Goal: Find specific page/section: Find specific page/section

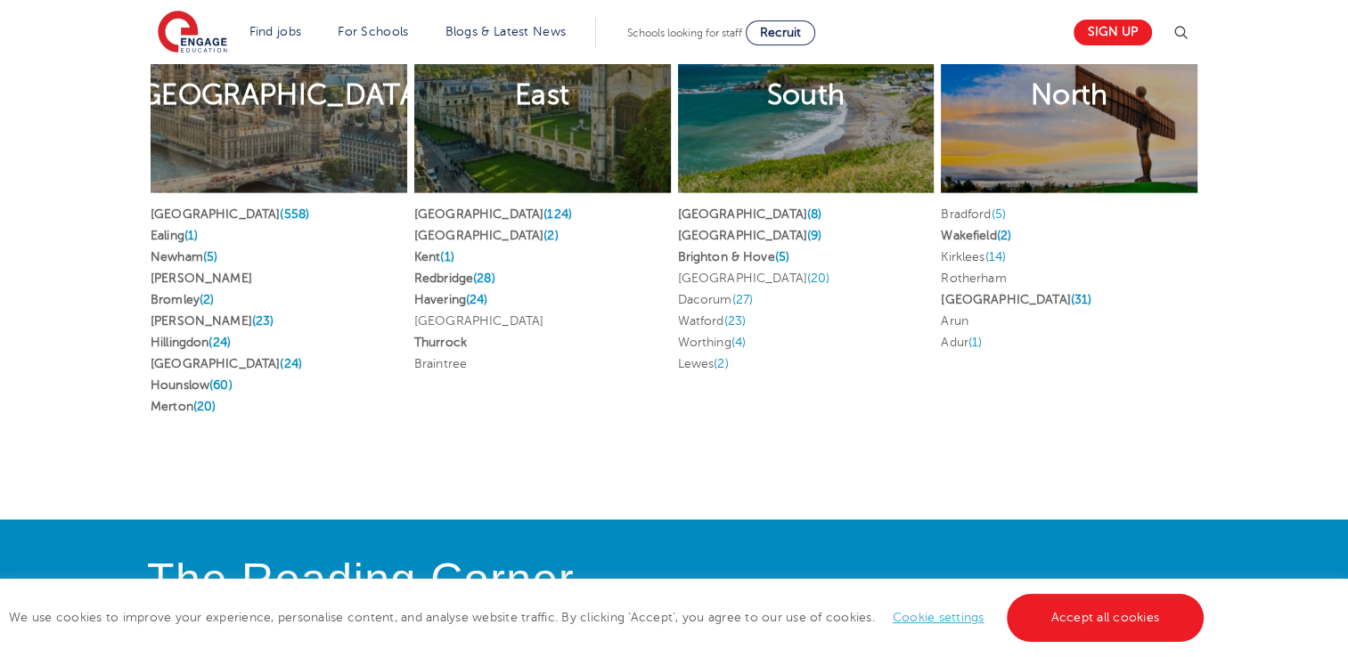
scroll to position [4034, 0]
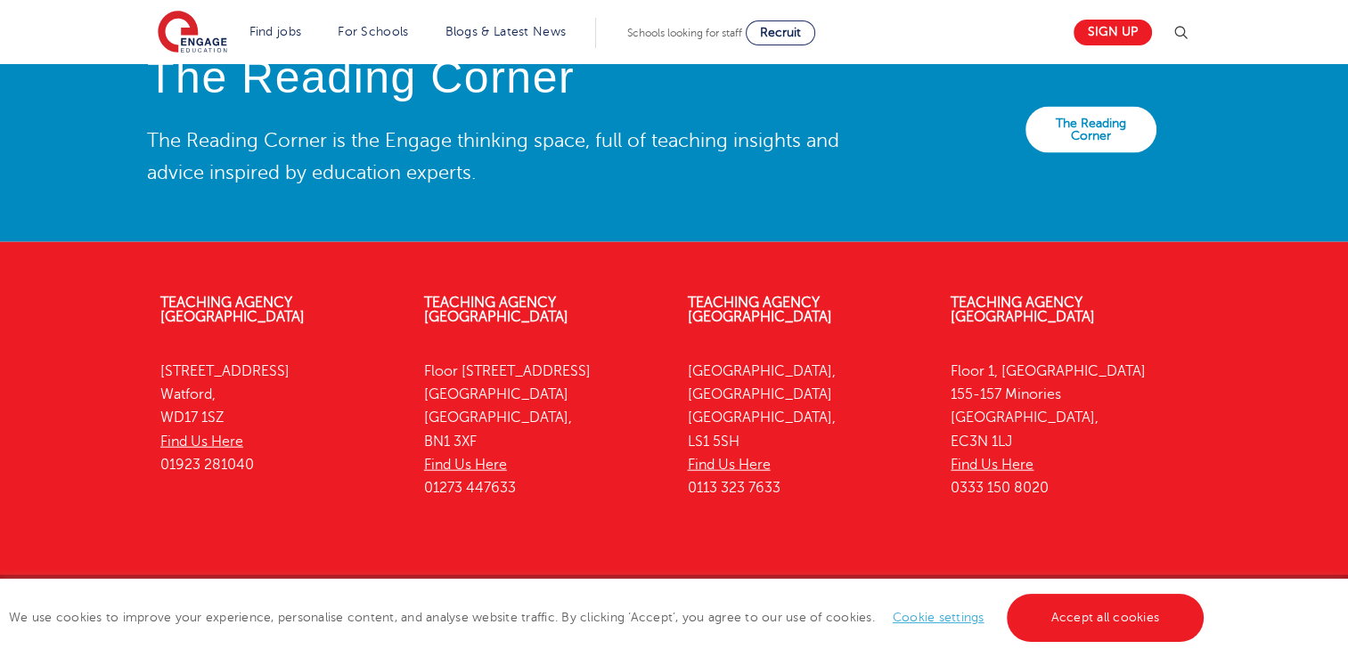
click at [745, 360] on p "[STREET_ADDRESS] Find Us Here 0113 323 7633" at bounding box center [806, 430] width 237 height 141
click at [1024, 628] on link "Accept all cookies" at bounding box center [1106, 618] width 198 height 48
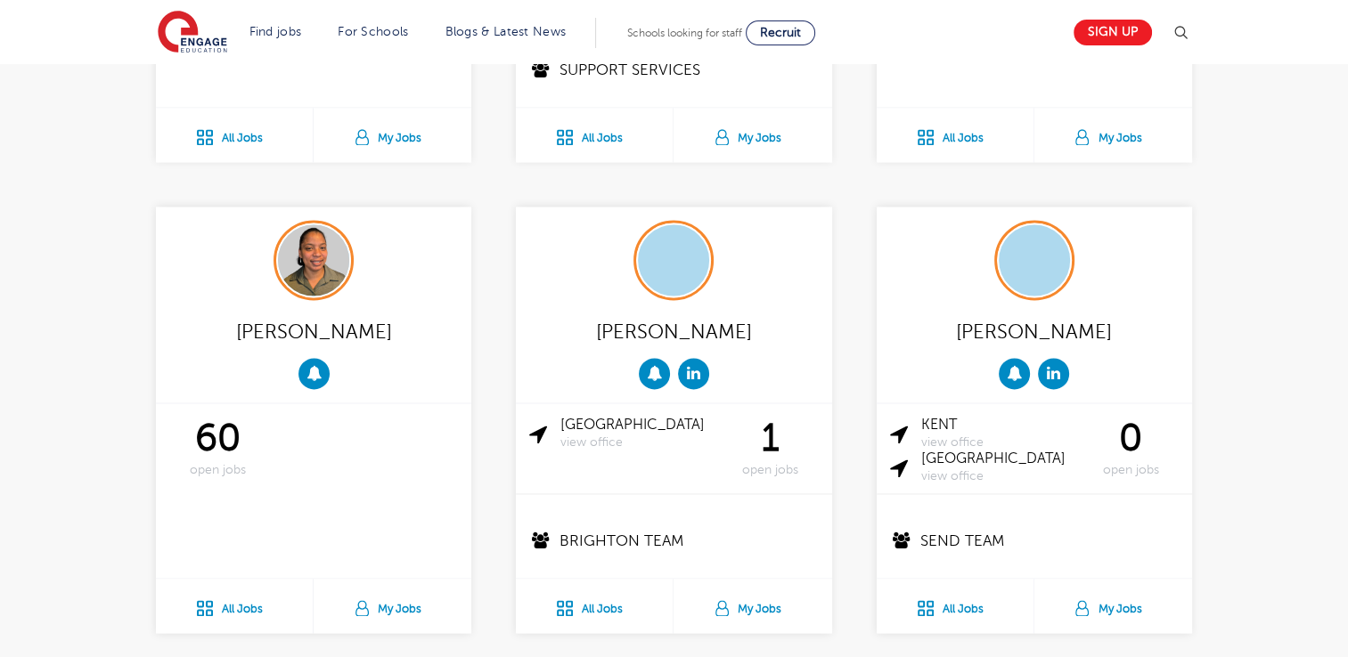
scroll to position [2740, 0]
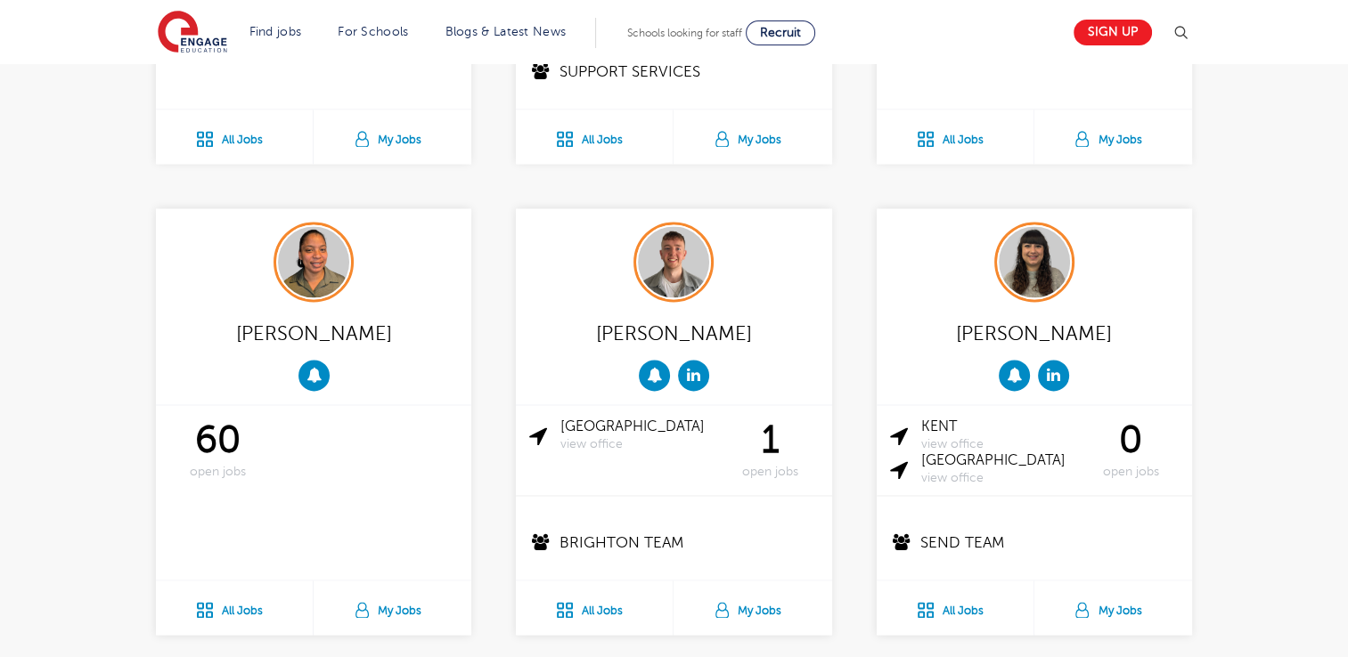
drag, startPoint x: 777, startPoint y: 421, endPoint x: 772, endPoint y: 436, distance: 14.9
click at [772, 436] on div "1 open jobs" at bounding box center [771, 449] width 96 height 61
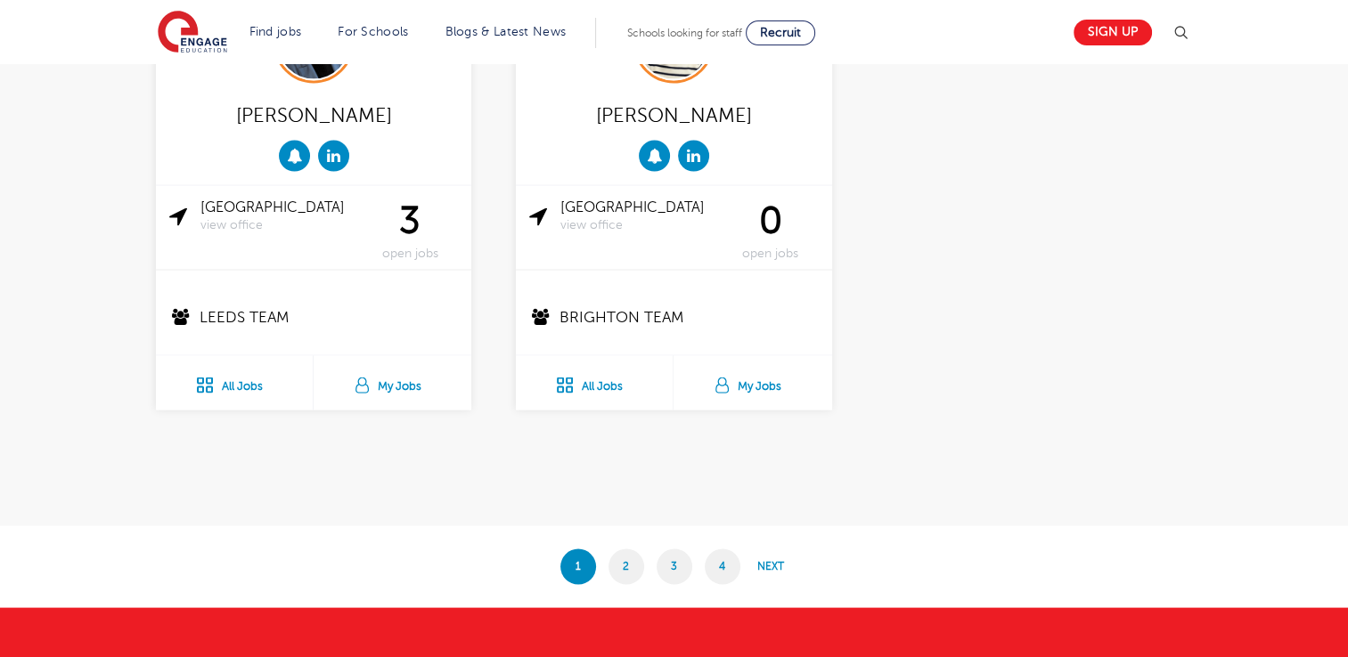
scroll to position [3431, 0]
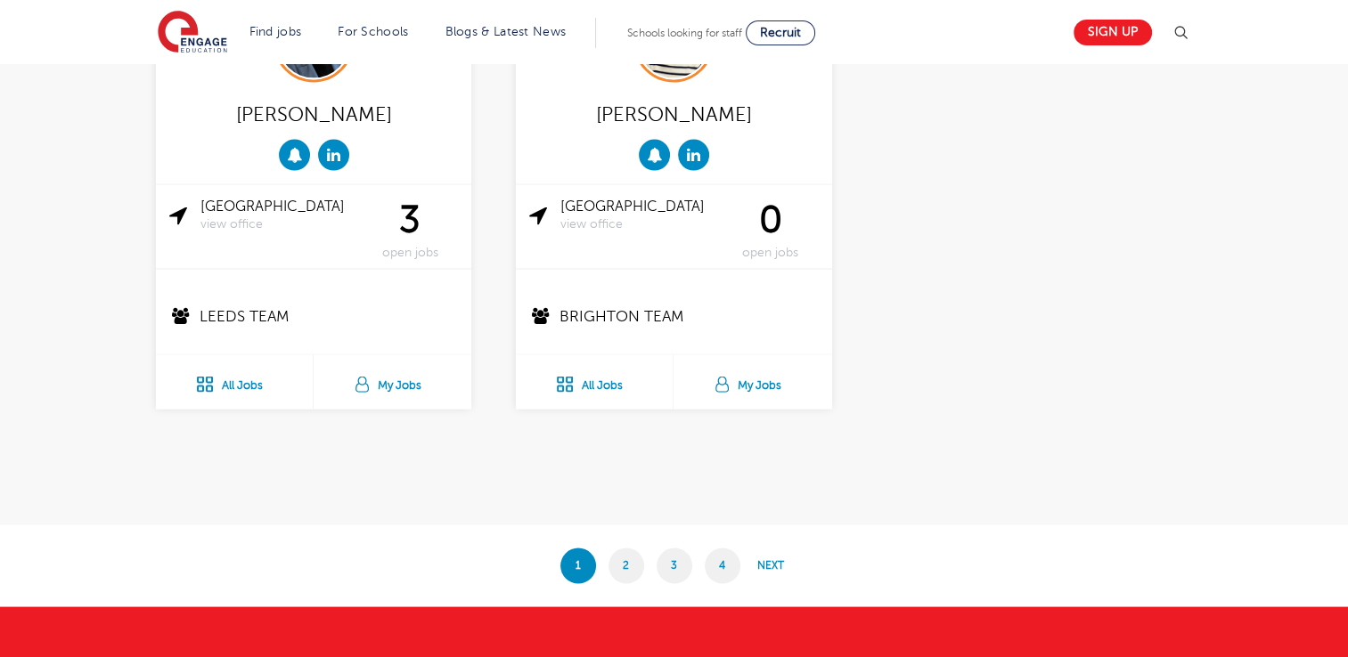
click at [625, 567] on link "2" at bounding box center [626, 567] width 36 height 36
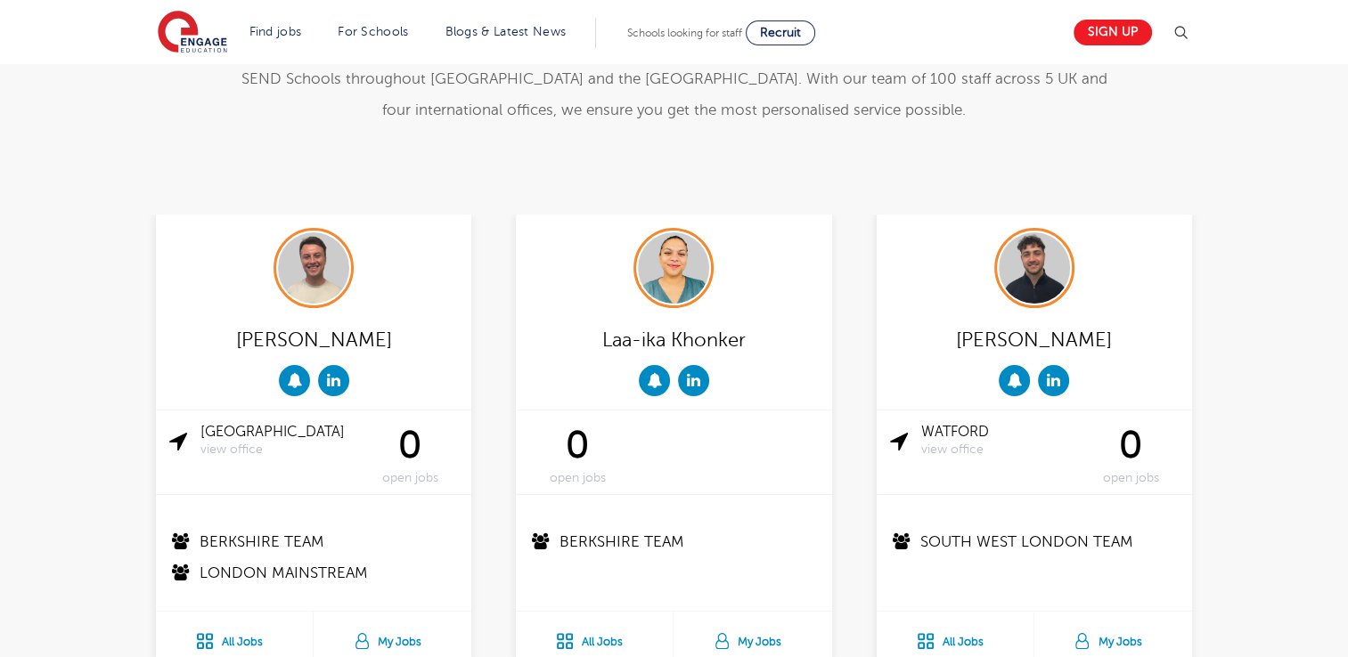
scroll to position [333, 0]
